Goal: Task Accomplishment & Management: Complete application form

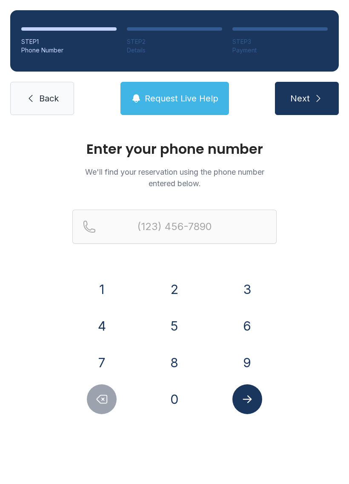
click at [175, 295] on button "2" at bounding box center [175, 289] width 30 height 30
click at [109, 290] on button "1" at bounding box center [102, 289] width 30 height 30
click at [101, 323] on button "4" at bounding box center [102, 326] width 30 height 30
click at [255, 327] on button "6" at bounding box center [248, 326] width 30 height 30
click at [176, 398] on button "0" at bounding box center [175, 399] width 30 height 30
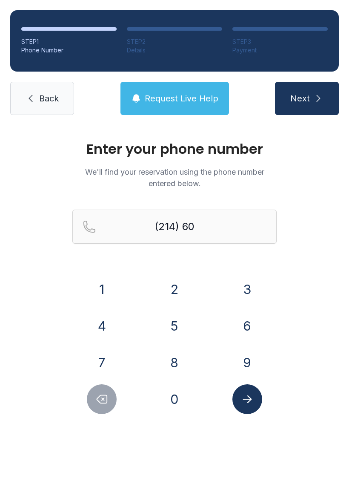
click at [256, 364] on button "9" at bounding box center [248, 363] width 30 height 30
click at [178, 291] on button "2" at bounding box center [175, 289] width 30 height 30
click at [250, 366] on button "9" at bounding box center [248, 363] width 30 height 30
click at [177, 396] on button "0" at bounding box center [175, 399] width 30 height 30
click at [249, 320] on button "6" at bounding box center [248, 326] width 30 height 30
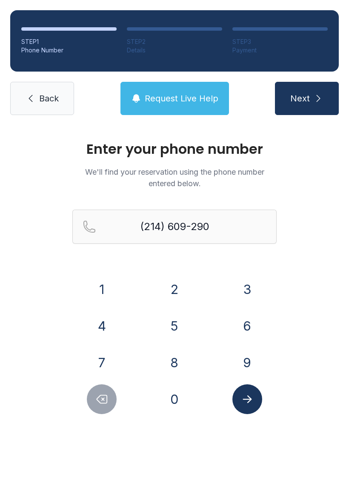
type input "[PHONE_NUMBER]"
click at [311, 101] on button "Next" at bounding box center [307, 98] width 64 height 33
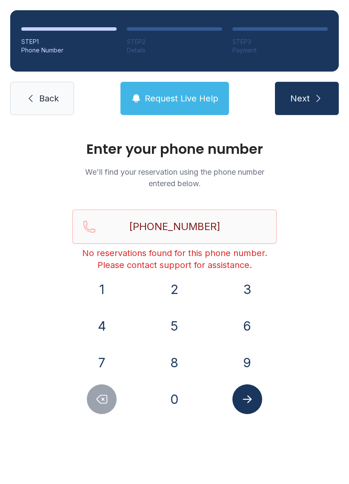
click at [39, 103] on span "Back" at bounding box center [49, 98] width 20 height 12
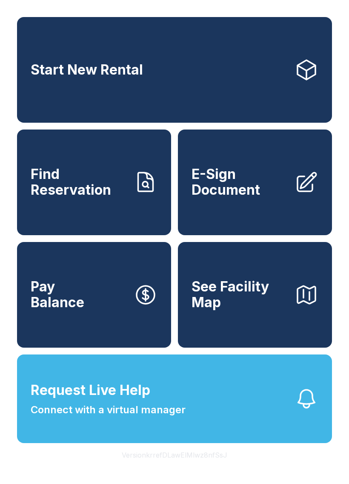
click at [259, 183] on span "E-Sign Document" at bounding box center [240, 182] width 96 height 31
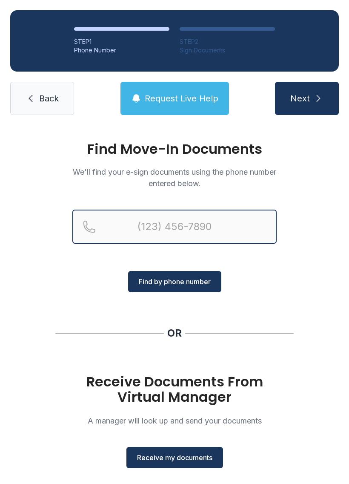
click at [212, 227] on input "Reservation phone number" at bounding box center [174, 227] width 204 height 34
type input "[PHONE_NUMBER]"
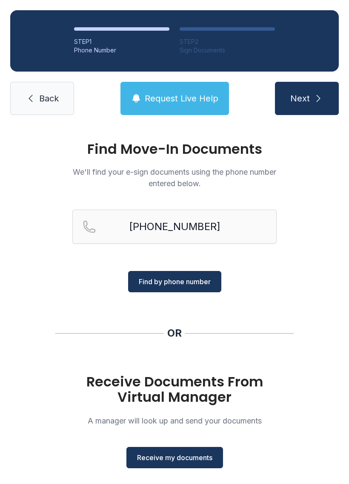
click at [199, 285] on span "Find by phone number" at bounding box center [175, 281] width 72 height 10
click at [196, 285] on span "Find by phone number" at bounding box center [175, 281] width 72 height 10
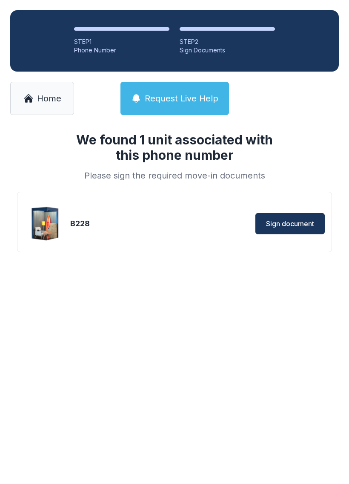
click at [296, 223] on span "Sign document" at bounding box center [290, 224] width 48 height 10
click at [36, 86] on link "Home" at bounding box center [42, 98] width 64 height 33
